Goal: Transaction & Acquisition: Purchase product/service

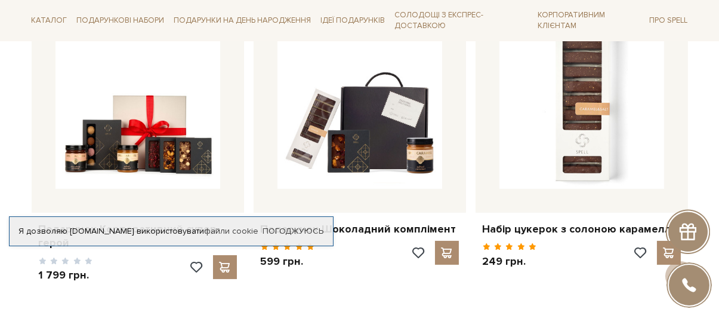
scroll to position [537, 0]
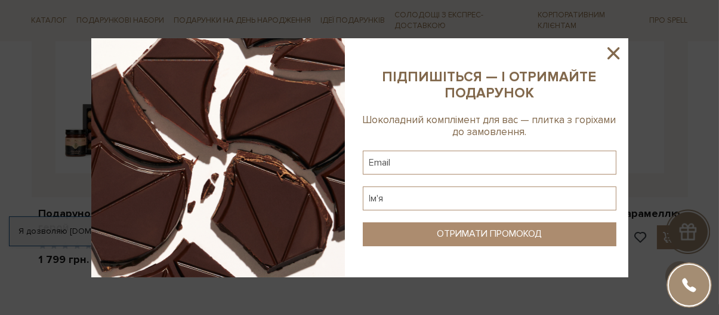
click at [613, 57] on icon at bounding box center [614, 53] width 20 height 20
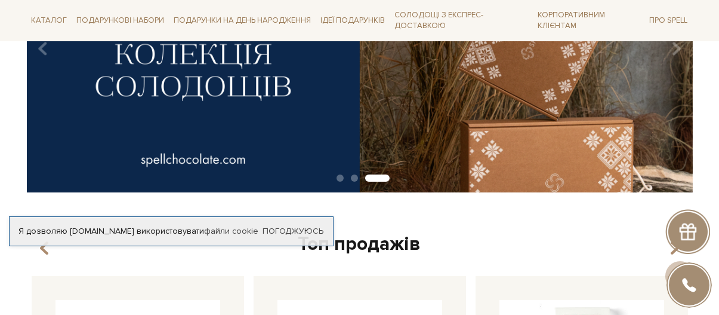
scroll to position [179, 0]
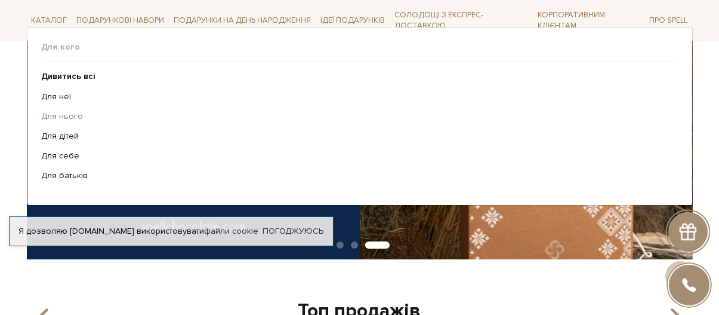
click at [75, 117] on link "Для нього" at bounding box center [355, 116] width 627 height 11
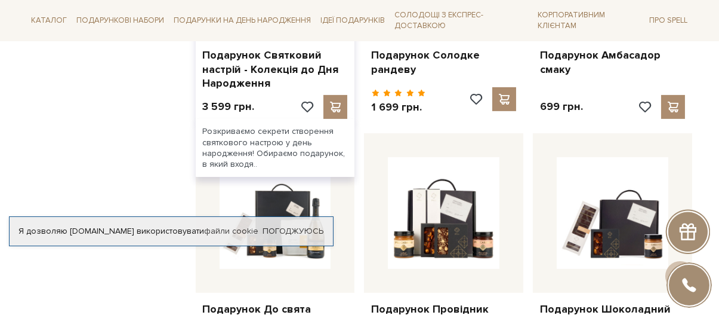
scroll to position [776, 0]
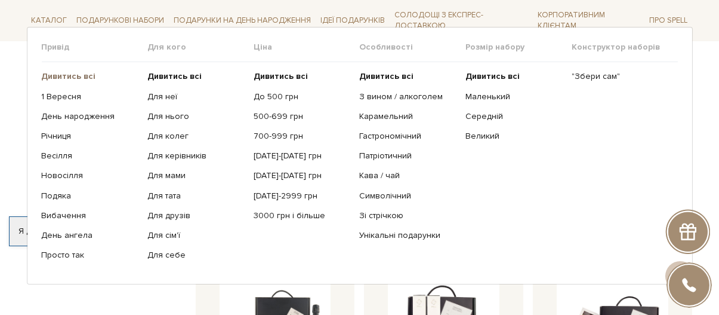
click at [84, 77] on b "Дивитись всі" at bounding box center [69, 76] width 54 height 10
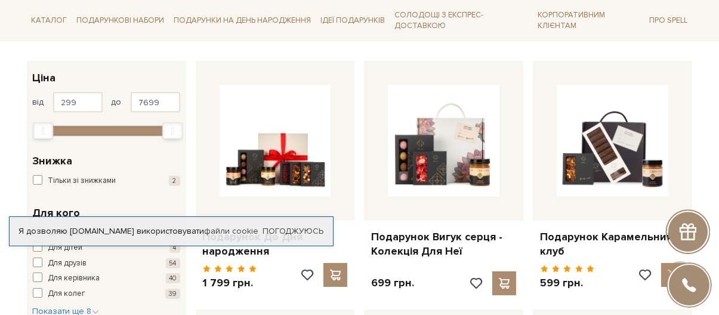
scroll to position [119, 0]
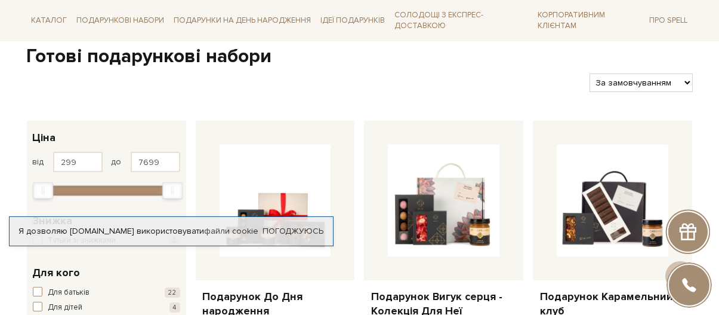
click at [644, 83] on select "За замовчуванням За Ціною (зростання) За Ціною (зменшення) Новинки За популярні…" at bounding box center [641, 82] width 103 height 19
select select "https://spellchocolate.com/our-productions/podarunkovi-box/?sort=p.price&order=…"
click at [590, 73] on select "За замовчуванням За Ціною (зростання) За Ціною (зменшення) Новинки За популярні…" at bounding box center [641, 82] width 103 height 19
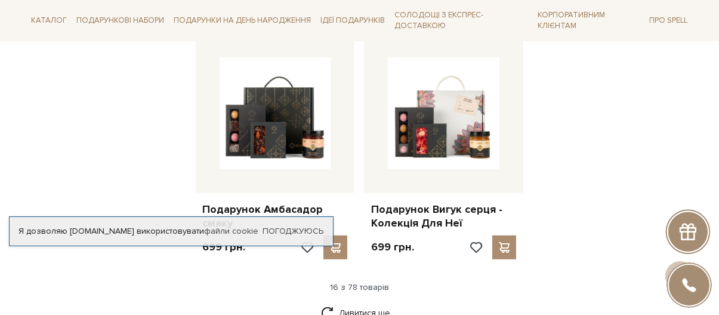
scroll to position [1433, 0]
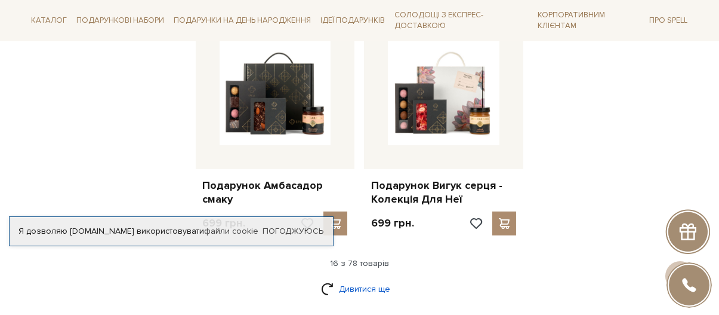
click at [350, 290] on link "Дивитися ще" at bounding box center [360, 288] width 78 height 21
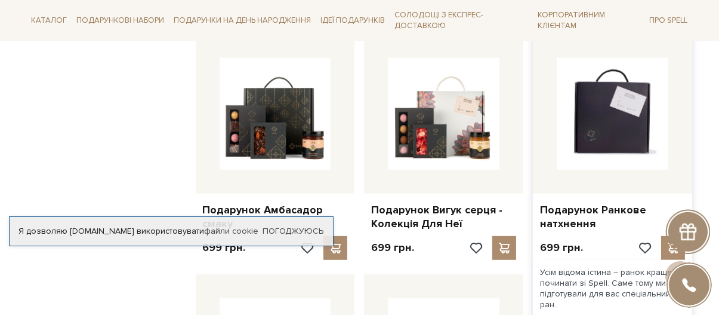
scroll to position [1313, 0]
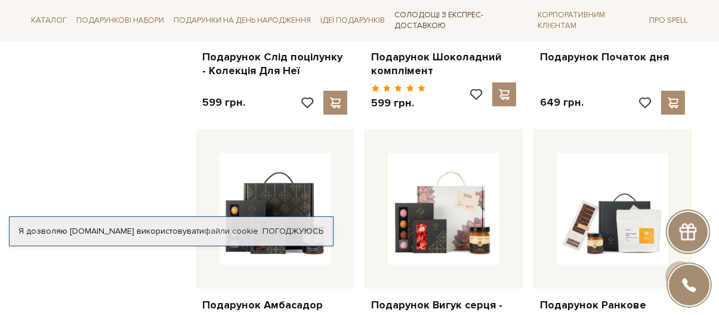
click at [430, 23] on link "Солодощі з експрес-доставкою" at bounding box center [461, 20] width 143 height 31
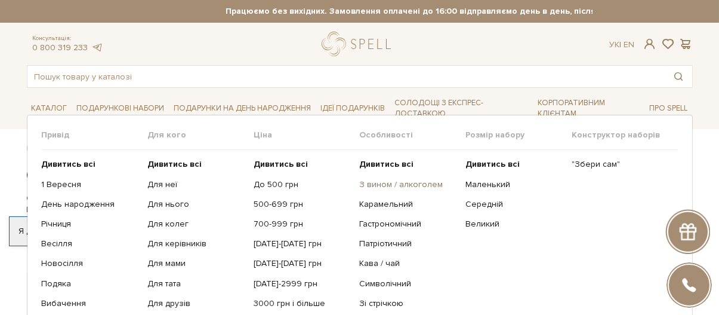
click at [409, 183] on link "З вином / алкоголем" at bounding box center [408, 184] width 97 height 11
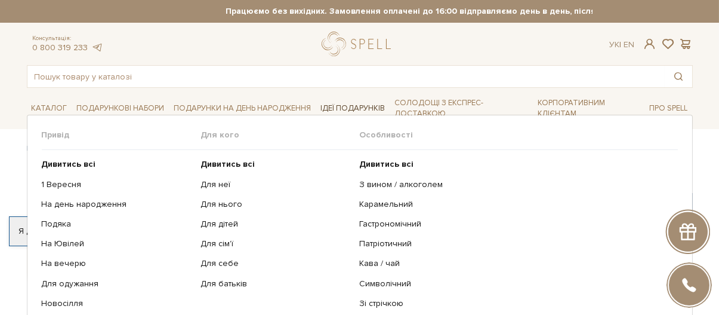
click at [351, 104] on span "Ідеї подарунків" at bounding box center [353, 108] width 74 height 19
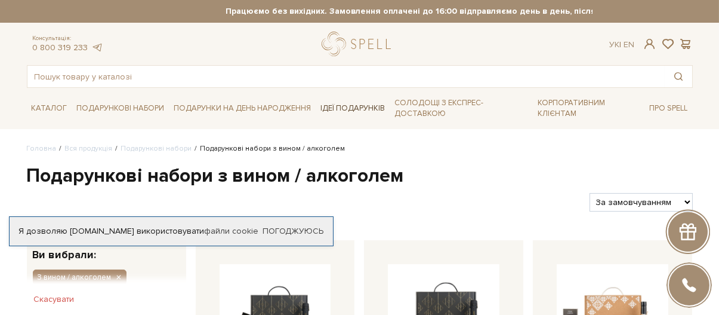
click at [351, 104] on span "Ідеї подарунків" at bounding box center [353, 108] width 74 height 19
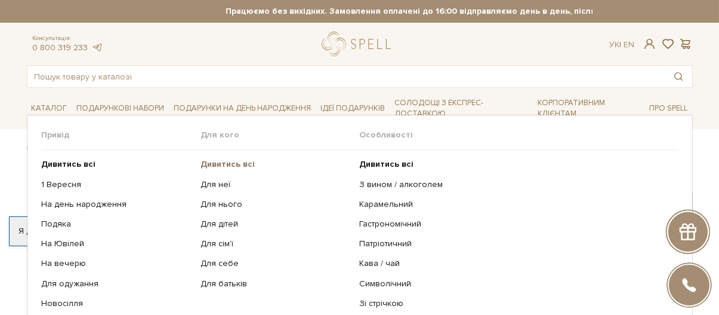
click at [236, 165] on b "Дивитись всі" at bounding box center [228, 164] width 54 height 10
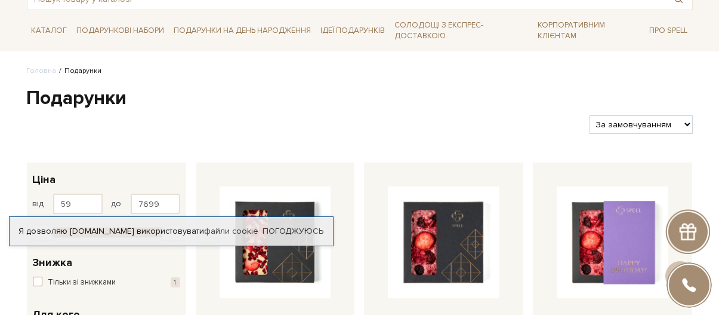
scroll to position [60, 0]
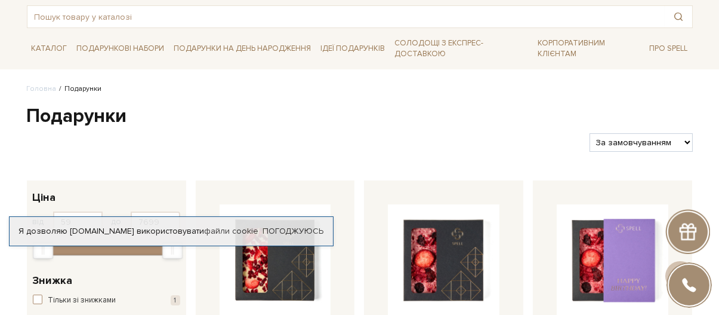
click at [633, 140] on select "За замовчуванням За Ціною (зростання) За Ціною (зменшення) Новинки За популярні…" at bounding box center [641, 142] width 103 height 19
select select "[URL][DOMAIN_NAME]"
click at [590, 133] on select "За замовчуванням За Ціною (зростання) За Ціною (зменшення) Новинки За популярні…" at bounding box center [641, 142] width 103 height 19
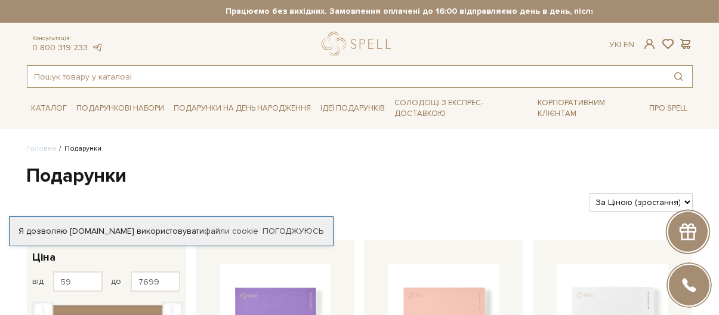
click at [406, 82] on input "text" at bounding box center [346, 76] width 638 height 21
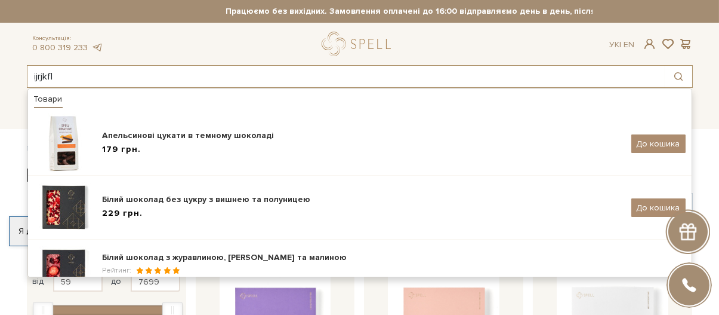
type input "ijrjkfl"
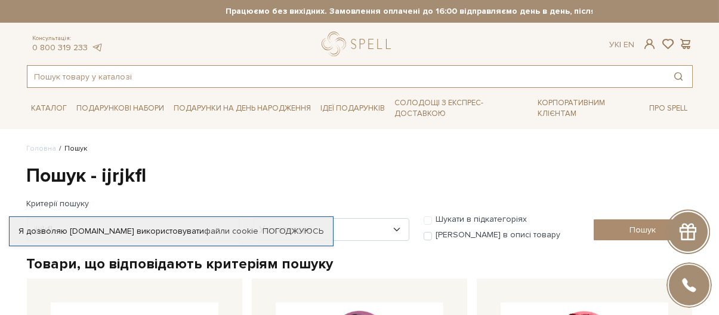
click at [103, 80] on input "text" at bounding box center [346, 76] width 638 height 21
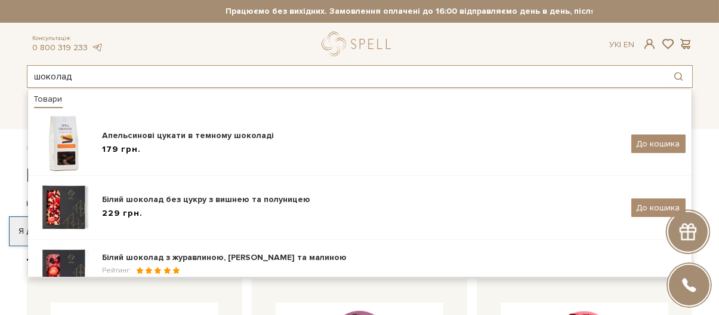
type input "шоколад"
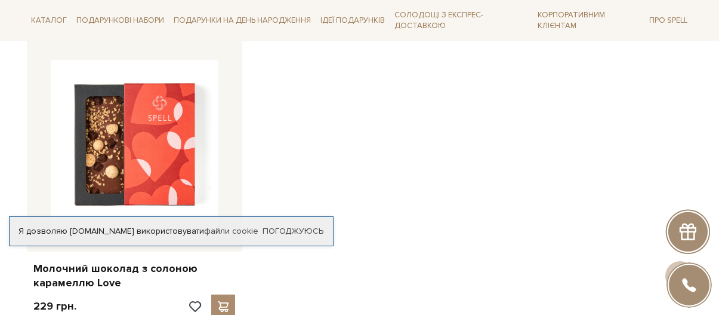
scroll to position [1970, 0]
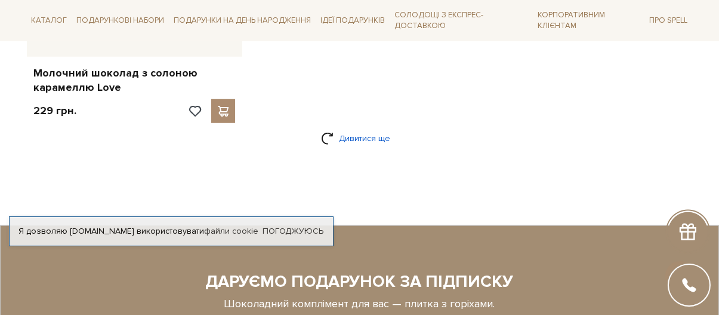
click at [333, 132] on link "Дивитися ще" at bounding box center [360, 138] width 78 height 21
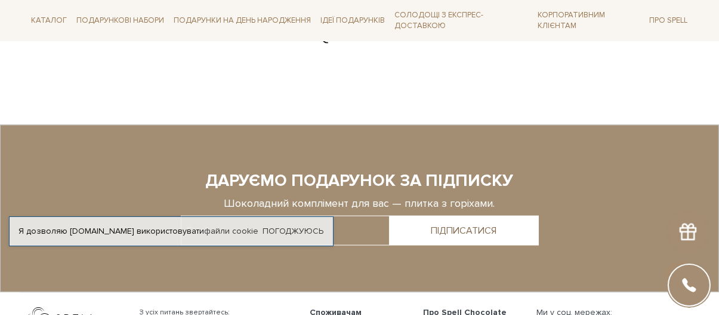
scroll to position [3522, 0]
